Goal: Information Seeking & Learning: Learn about a topic

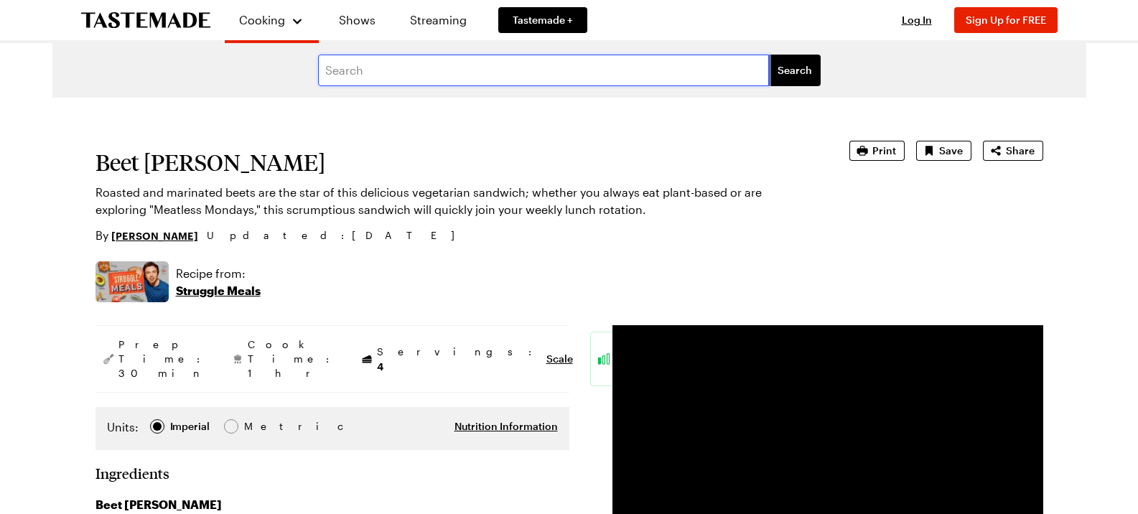
click at [463, 67] on input "text" at bounding box center [543, 71] width 451 height 32
type input "smoked trout"
click at [769, 55] on button "Search" at bounding box center [795, 71] width 52 height 32
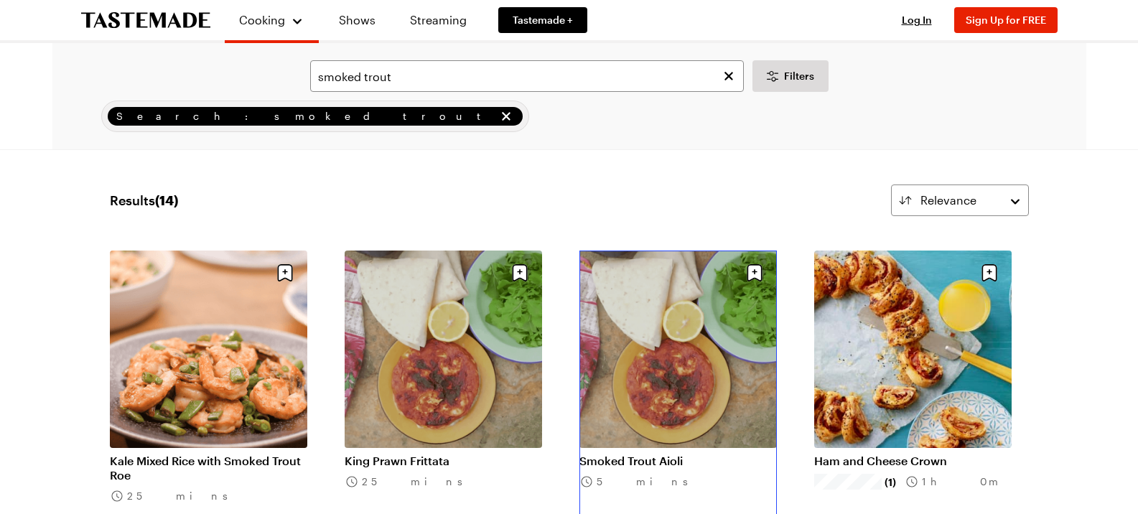
click at [670, 454] on link "Smoked Trout Aioli" at bounding box center [677, 461] width 197 height 14
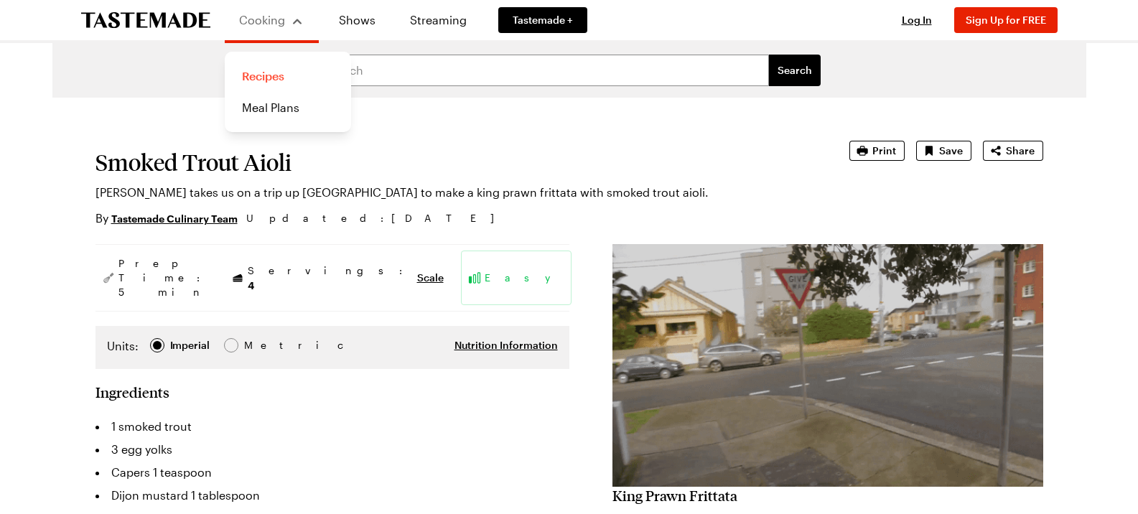
click at [267, 80] on link "Recipes" at bounding box center [287, 76] width 109 height 32
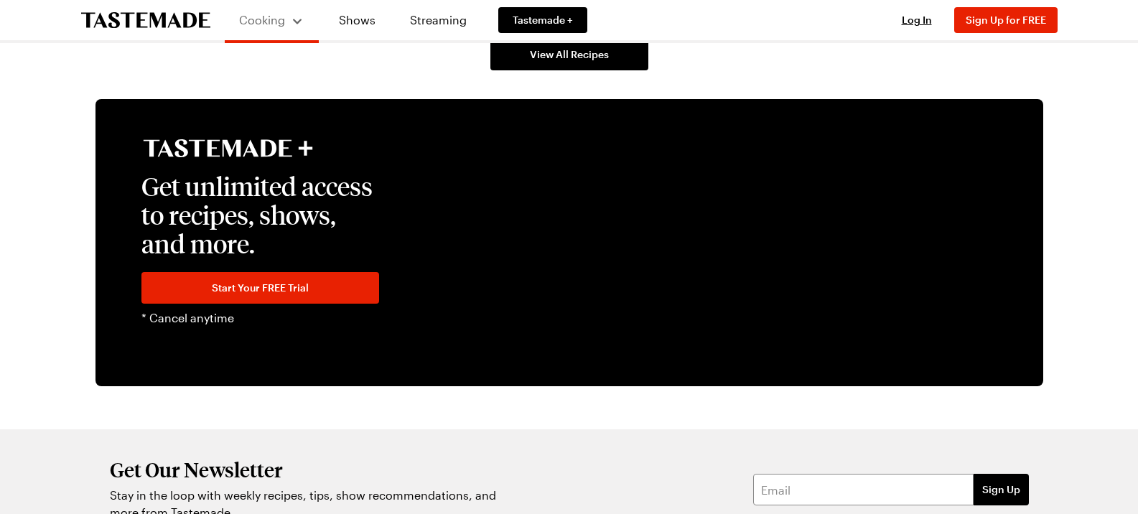
scroll to position [2513, 0]
